Goal: Task Accomplishment & Management: Manage account settings

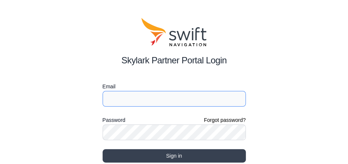
click at [179, 104] on input "Email" at bounding box center [173, 99] width 143 height 16
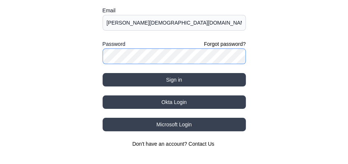
scroll to position [77, 0]
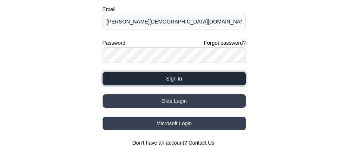
click at [200, 77] on button "Sign in" at bounding box center [173, 78] width 143 height 13
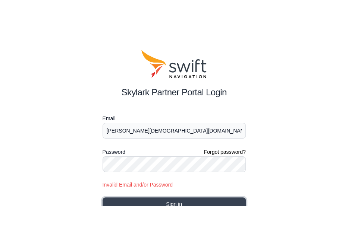
scroll to position [0, 0]
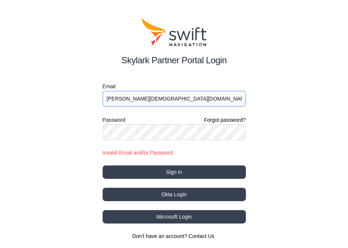
drag, startPoint x: 178, startPoint y: 99, endPoint x: 72, endPoint y: 96, distance: 107.0
click at [72, 96] on div "Skylark Partner Portal Login Email [PERSON_NAME][EMAIL_ADDRESS][DOMAIN_NAME] Pa…" at bounding box center [174, 129] width 348 height 258
paste input "royaltek.eval1"
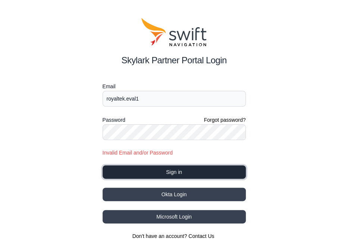
click at [172, 164] on button "Sign in" at bounding box center [173, 171] width 143 height 13
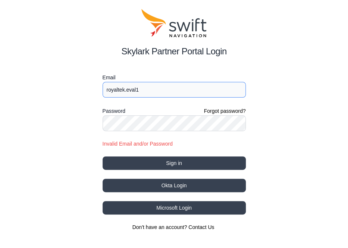
scroll to position [9, 0]
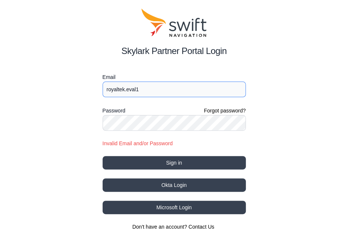
drag, startPoint x: 146, startPoint y: 86, endPoint x: 89, endPoint y: 83, distance: 56.3
click at [89, 83] on div "Skylark Partner Portal Login Email royaltek.eval1 Password Forgot password? Inv…" at bounding box center [174, 120] width 348 height 258
click at [277, 147] on div "Skylark Partner Portal Login Email royaltek.eval1 Password Forgot password? Inv…" at bounding box center [174, 120] width 348 height 258
drag, startPoint x: 154, startPoint y: 89, endPoint x: 62, endPoint y: 88, distance: 92.4
click at [62, 88] on div "Skylark Partner Portal Login Email royaltek.eval1 Password Forgot password? Inv…" at bounding box center [174, 120] width 348 height 258
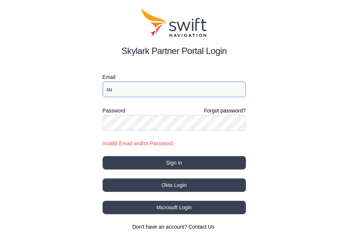
type input "[PERSON_NAME][DEMOGRAPHIC_DATA][DOMAIN_NAME]"
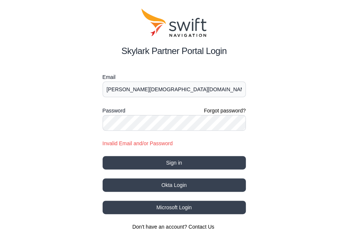
click at [307, 164] on div "Skylark Partner Portal Login Email [PERSON_NAME][EMAIL_ADDRESS][DOMAIN_NAME] Pa…" at bounding box center [174, 120] width 348 height 258
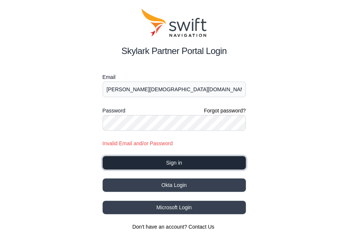
click at [192, 161] on button "Sign in" at bounding box center [173, 162] width 143 height 13
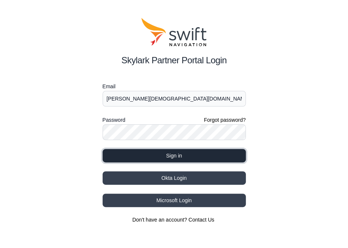
scroll to position [0, 0]
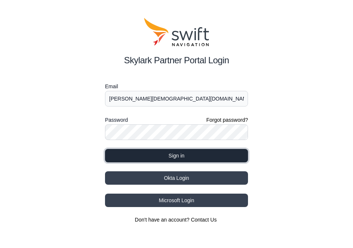
click at [193, 158] on button "Sign in" at bounding box center [176, 155] width 143 height 13
